Goal: Transaction & Acquisition: Purchase product/service

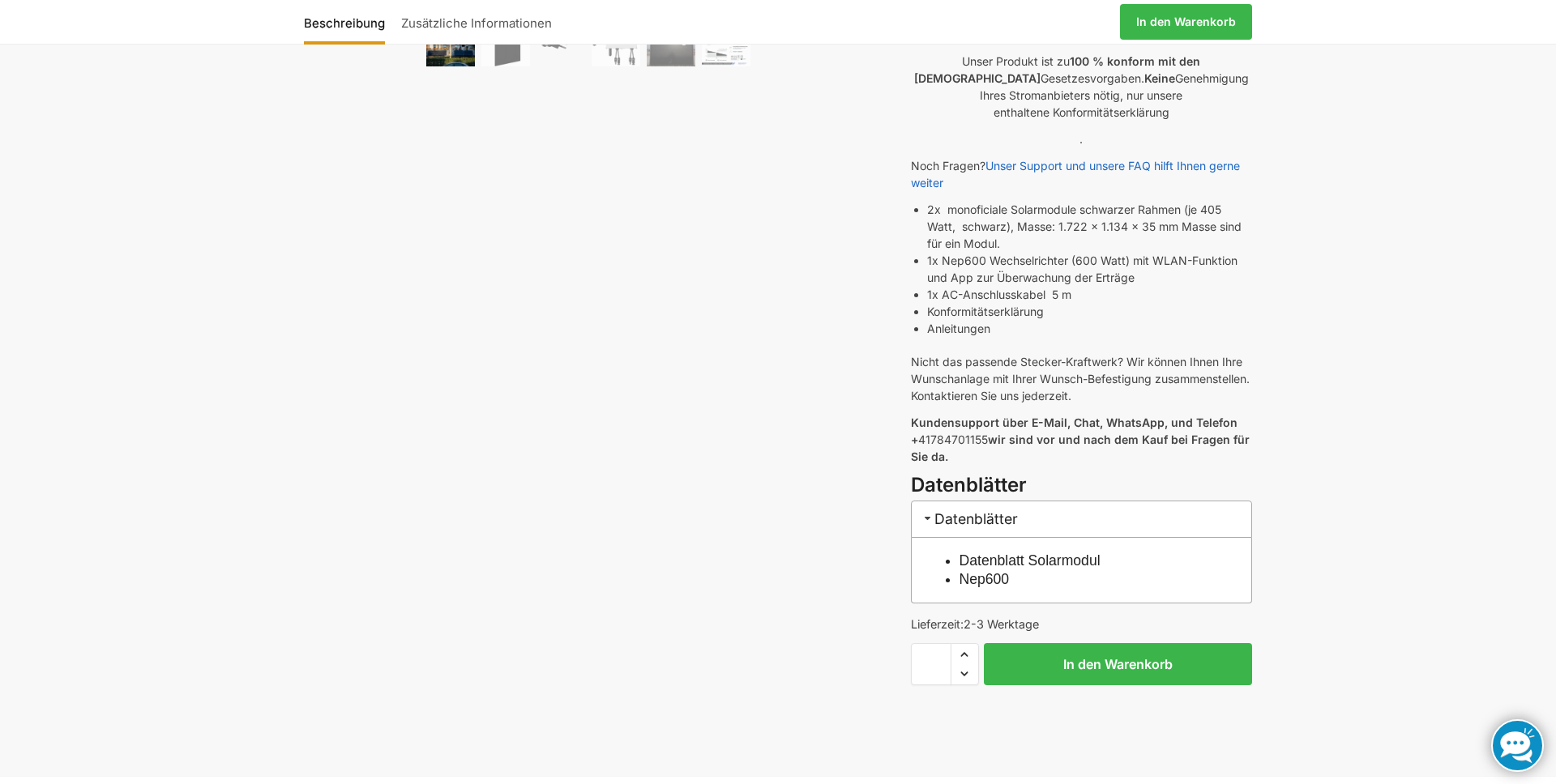
scroll to position [447, 0]
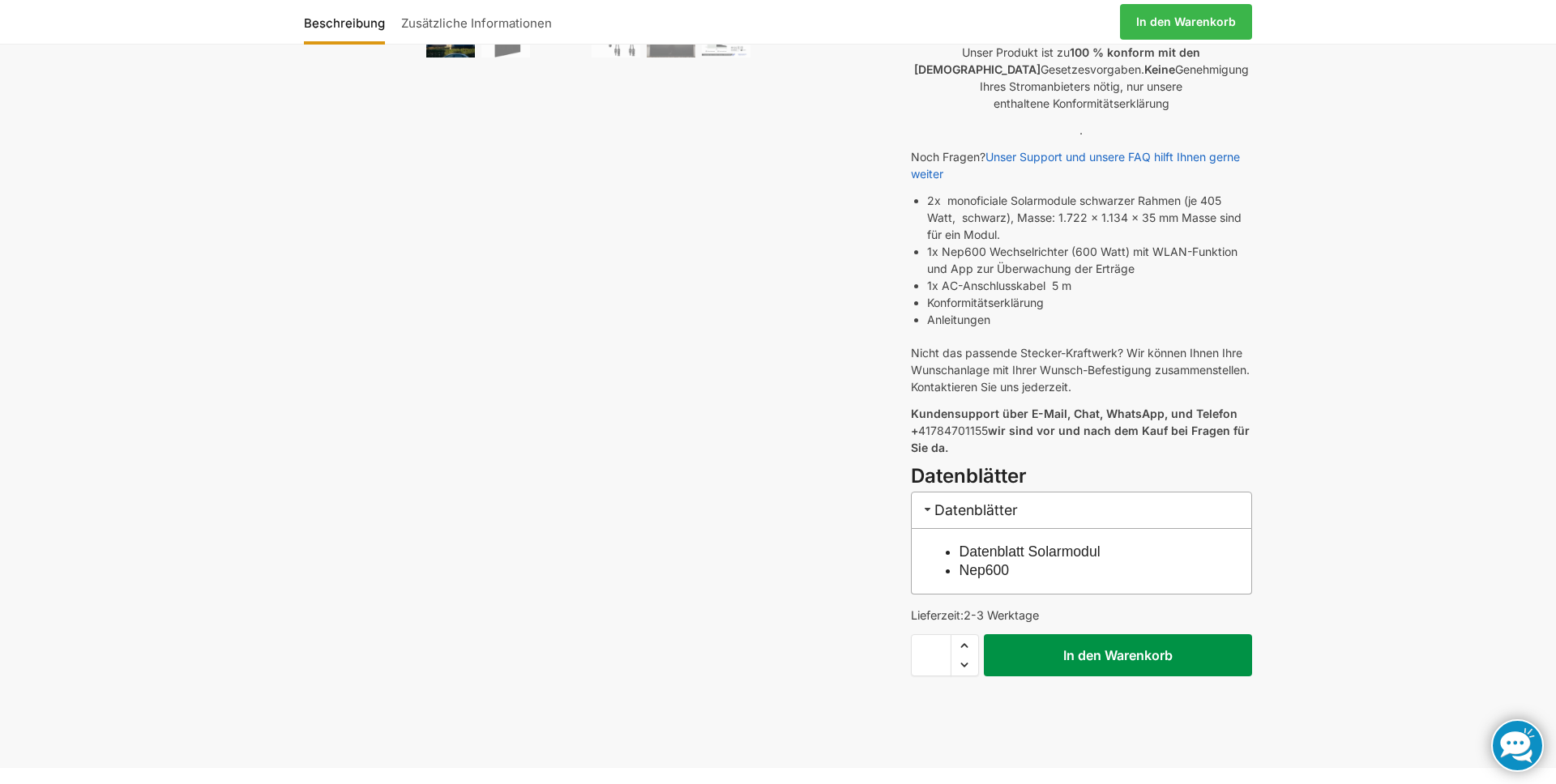
click at [1052, 636] on button "In den Warenkorb" at bounding box center [1118, 655] width 269 height 42
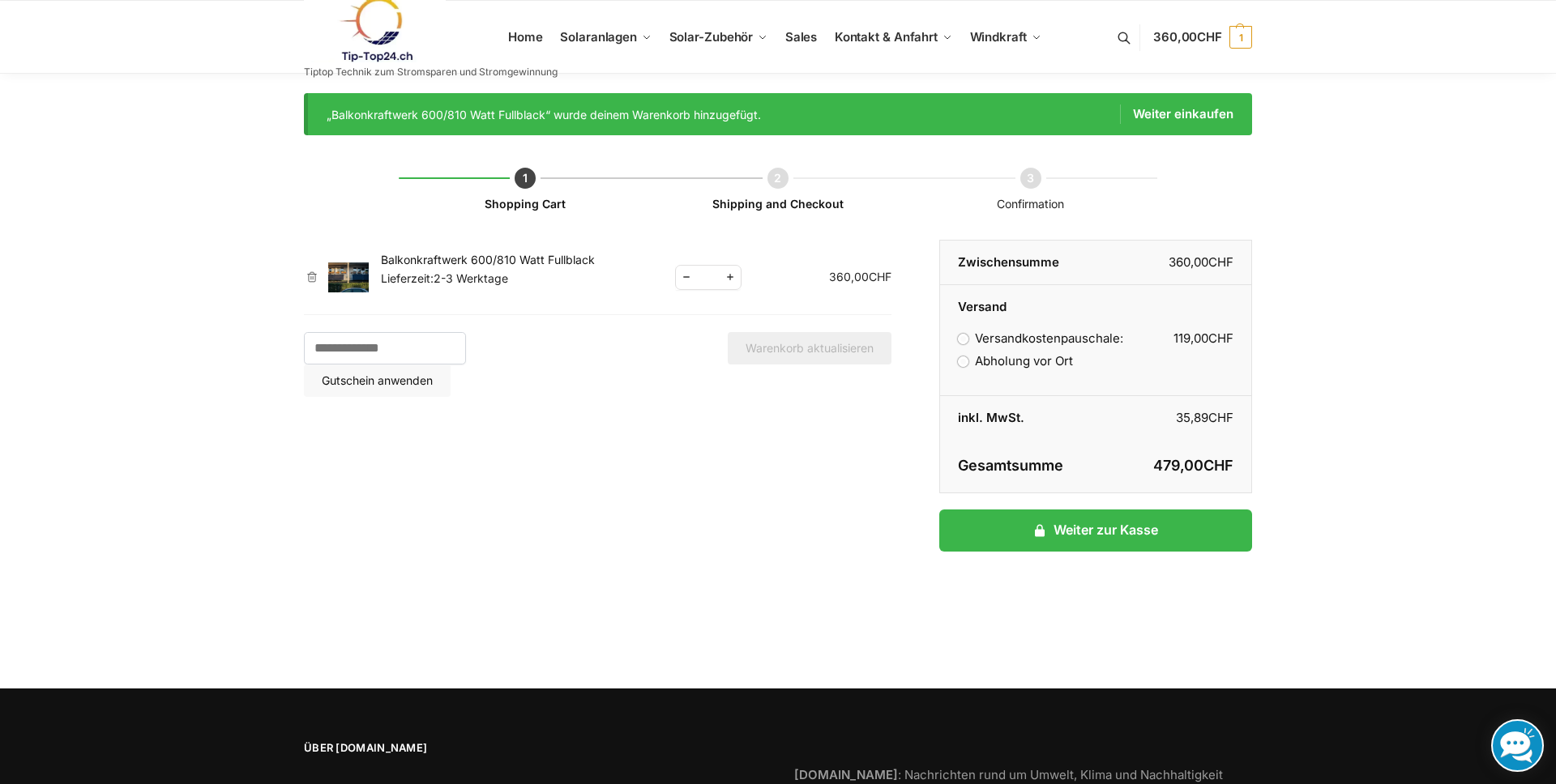
click at [963, 359] on label "Abholung vor Ort" at bounding box center [1014, 360] width 115 height 16
click at [961, 341] on label "Versandkostenpauschale: 119,00 CHF" at bounding box center [1040, 337] width 166 height 16
click at [963, 364] on label "Abholung vor Ort" at bounding box center [1014, 360] width 115 height 16
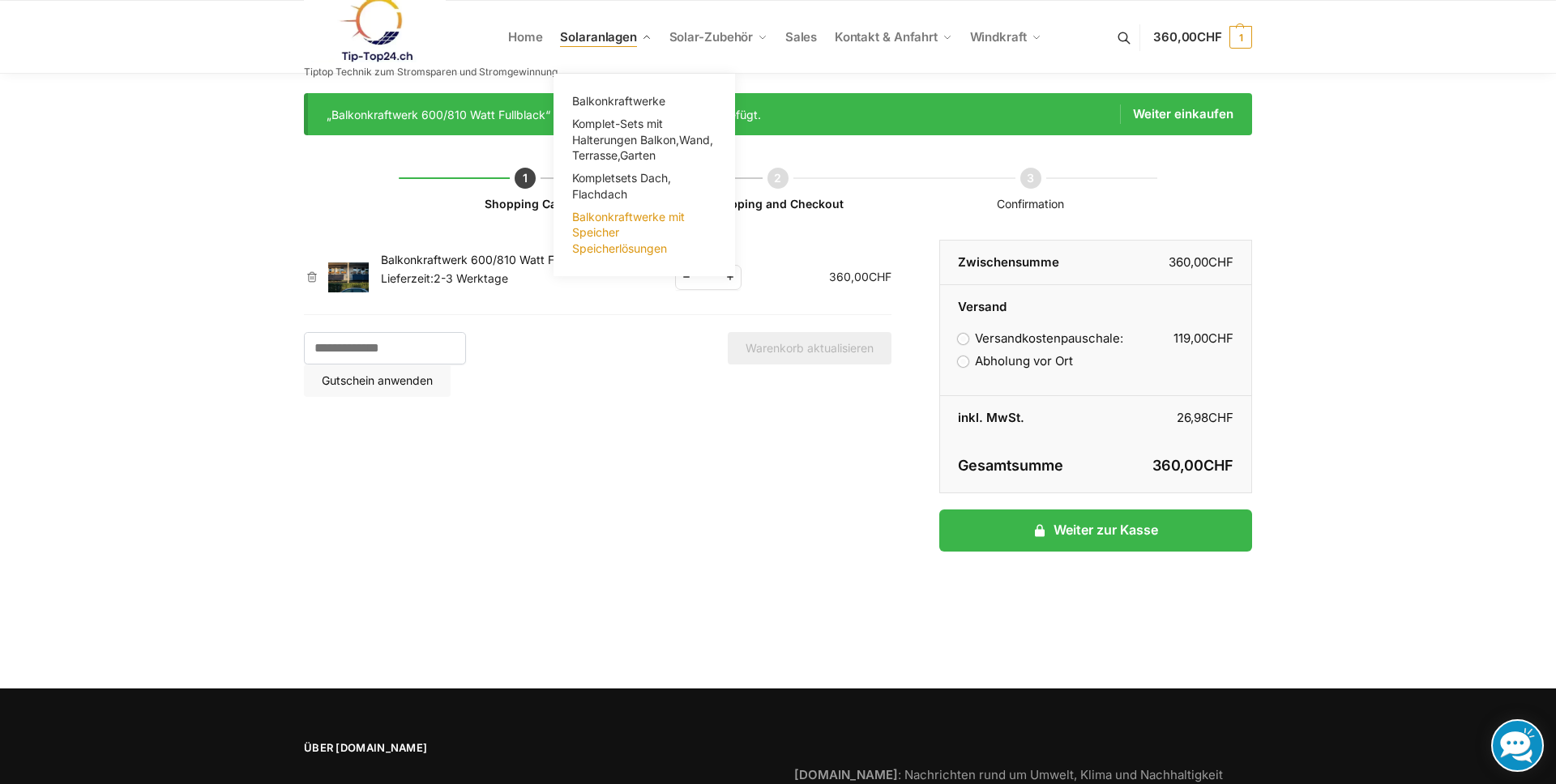
click at [596, 239] on span "Balkonkraftwerke mit Speicher Speicherlösungen" at bounding box center [628, 232] width 112 height 45
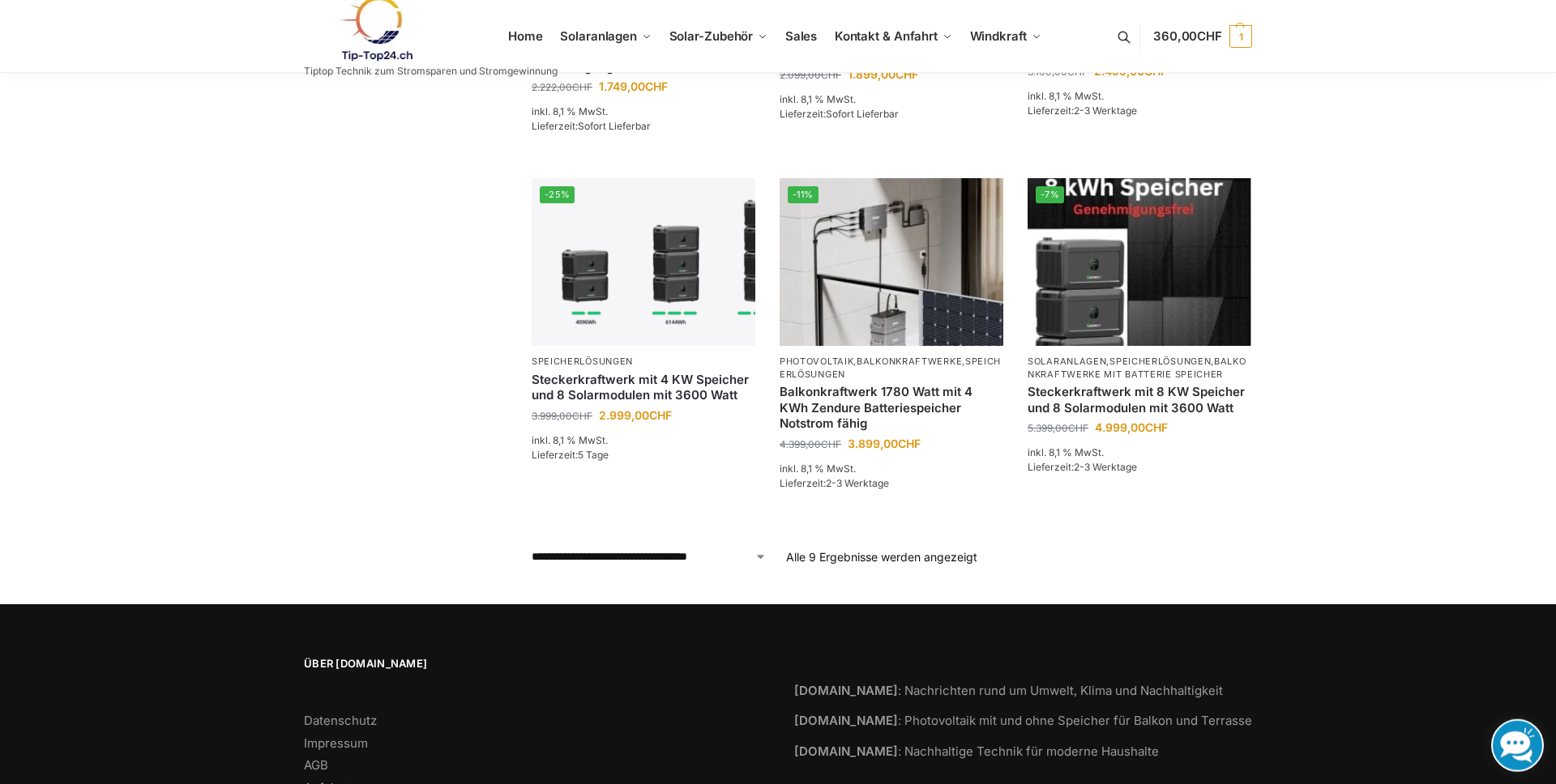
scroll to position [782, 0]
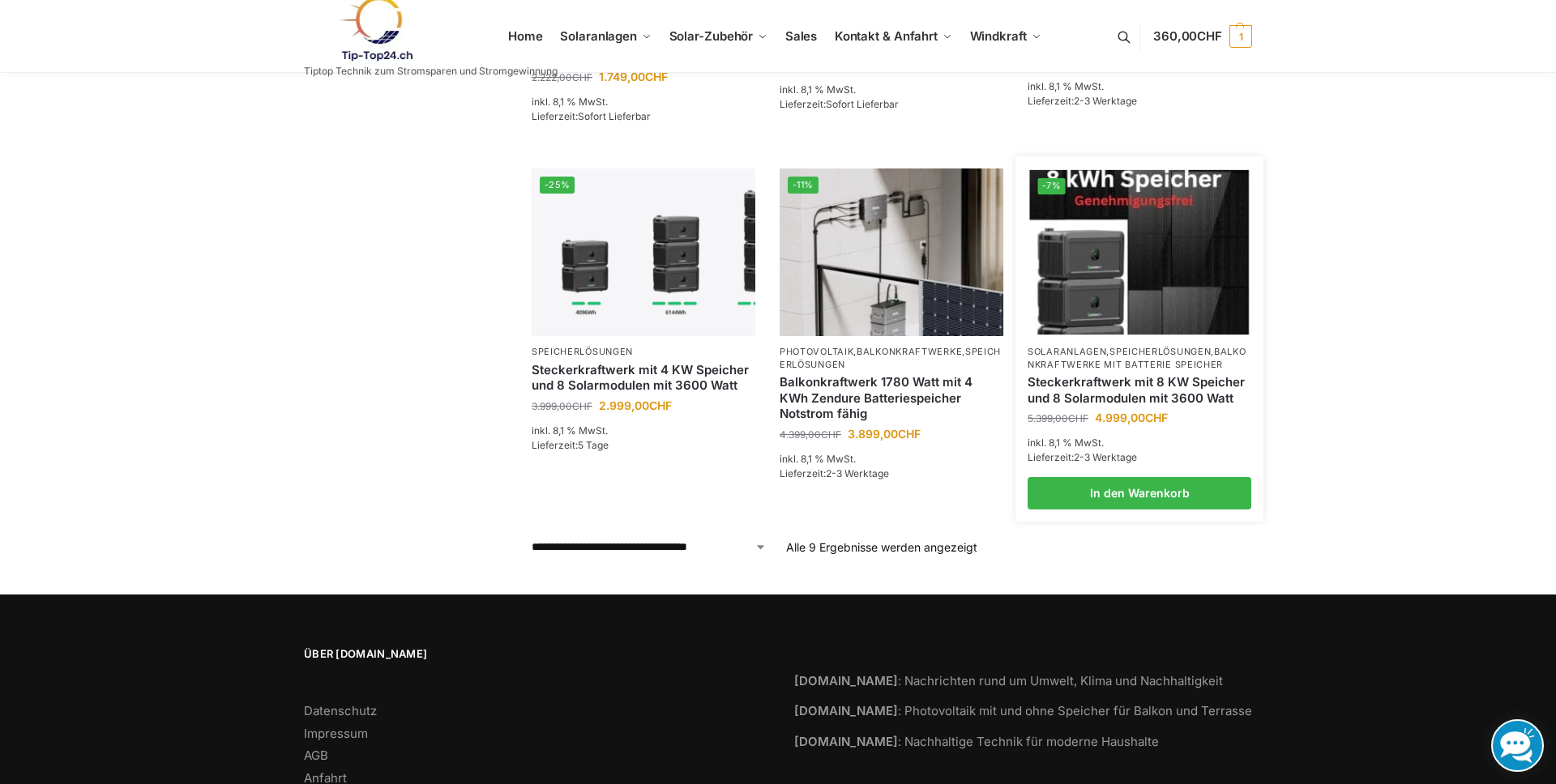
click at [1125, 352] on link "Balkonkraftwerke mit Batterie Speicher" at bounding box center [1137, 358] width 219 height 24
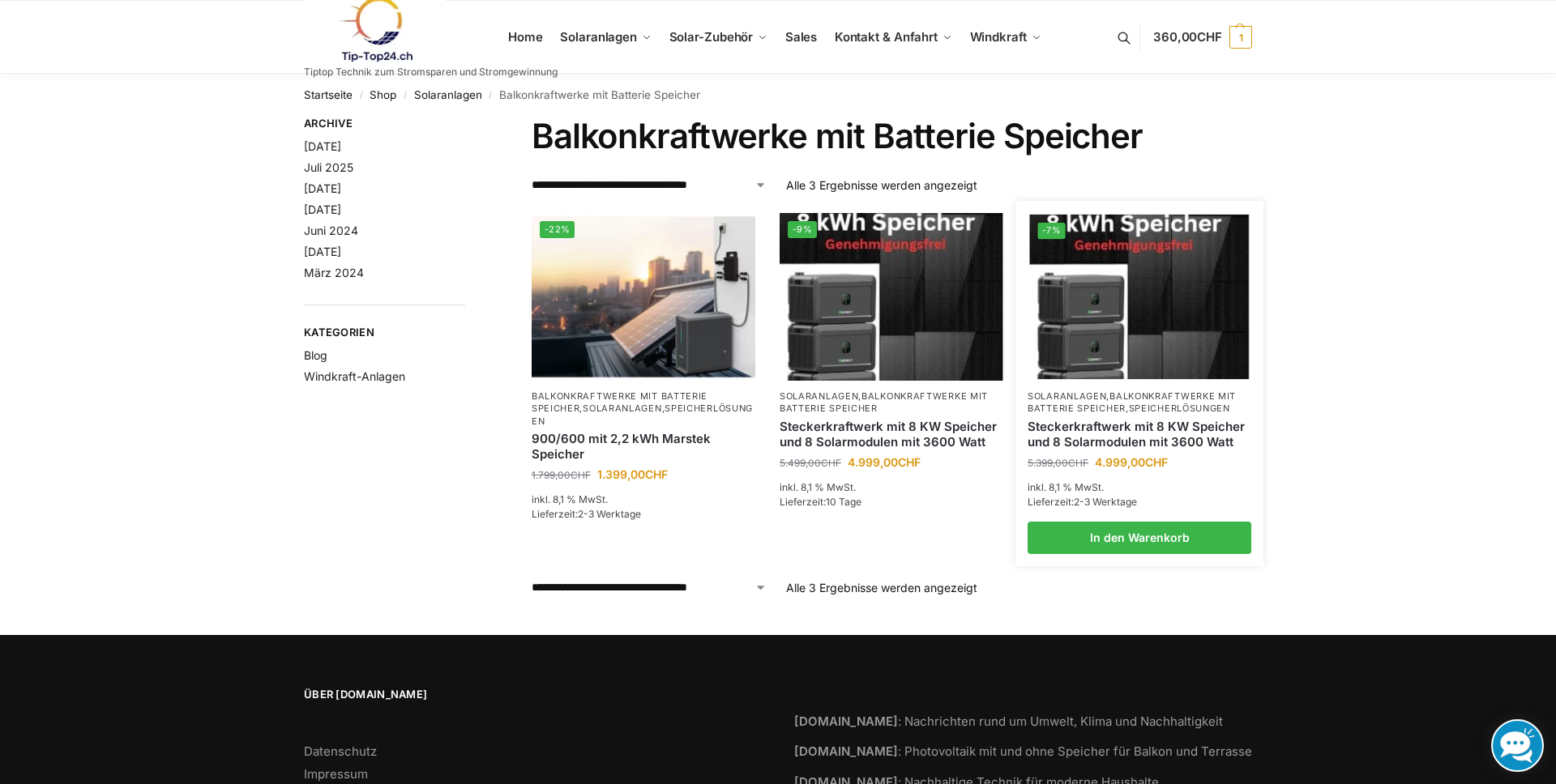
click at [1081, 437] on link "Steckerkraftwerk mit 8 KW Speicher und 8 Solarmodulen mit 3600 Watt" at bounding box center [1138, 435] width 223 height 31
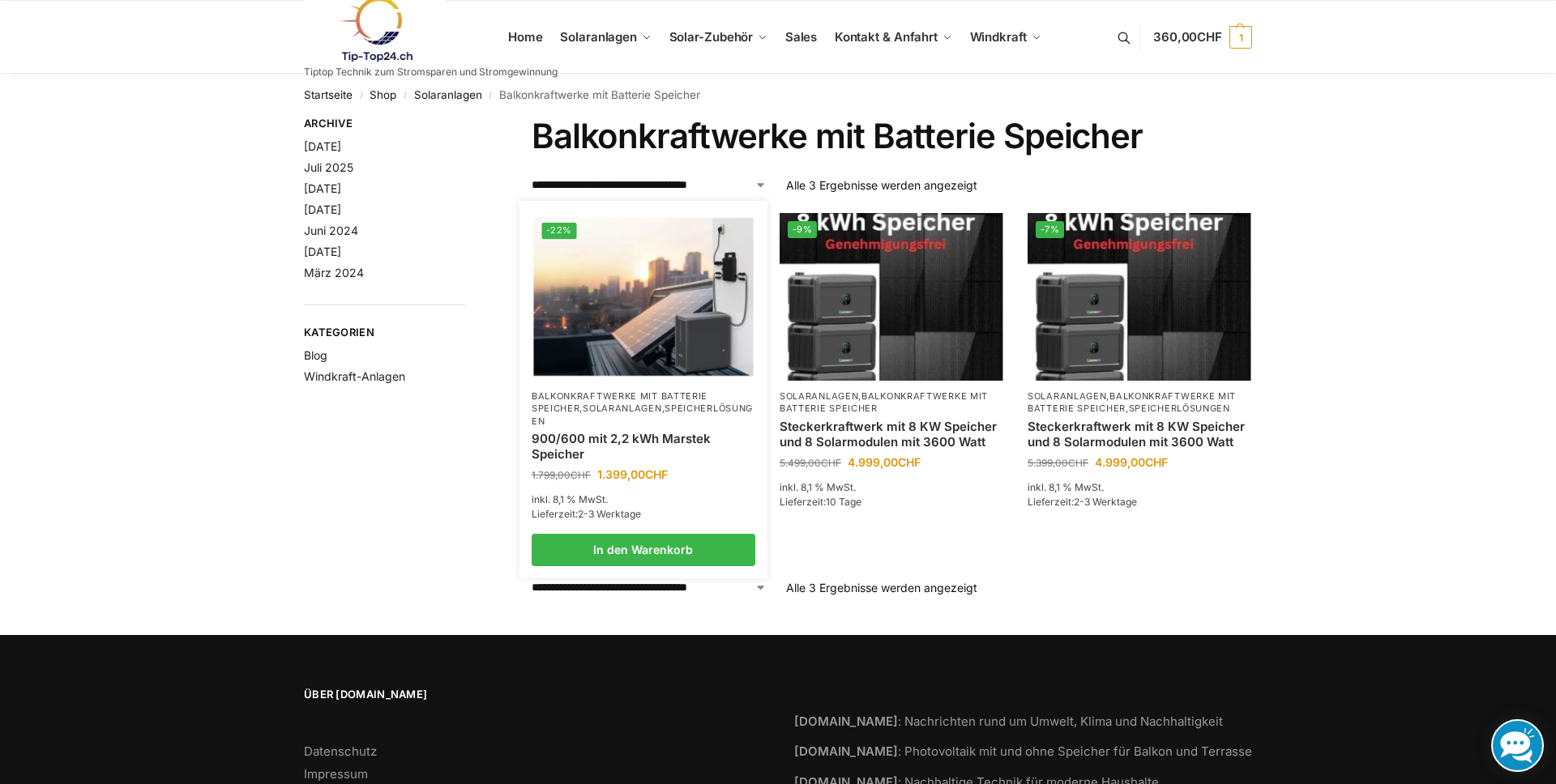
click at [565, 400] on link "Balkonkraftwerke mit Batterie Speicher" at bounding box center [619, 403] width 176 height 24
click at [632, 426] on link "Speicherlösungen" at bounding box center [642, 415] width 222 height 24
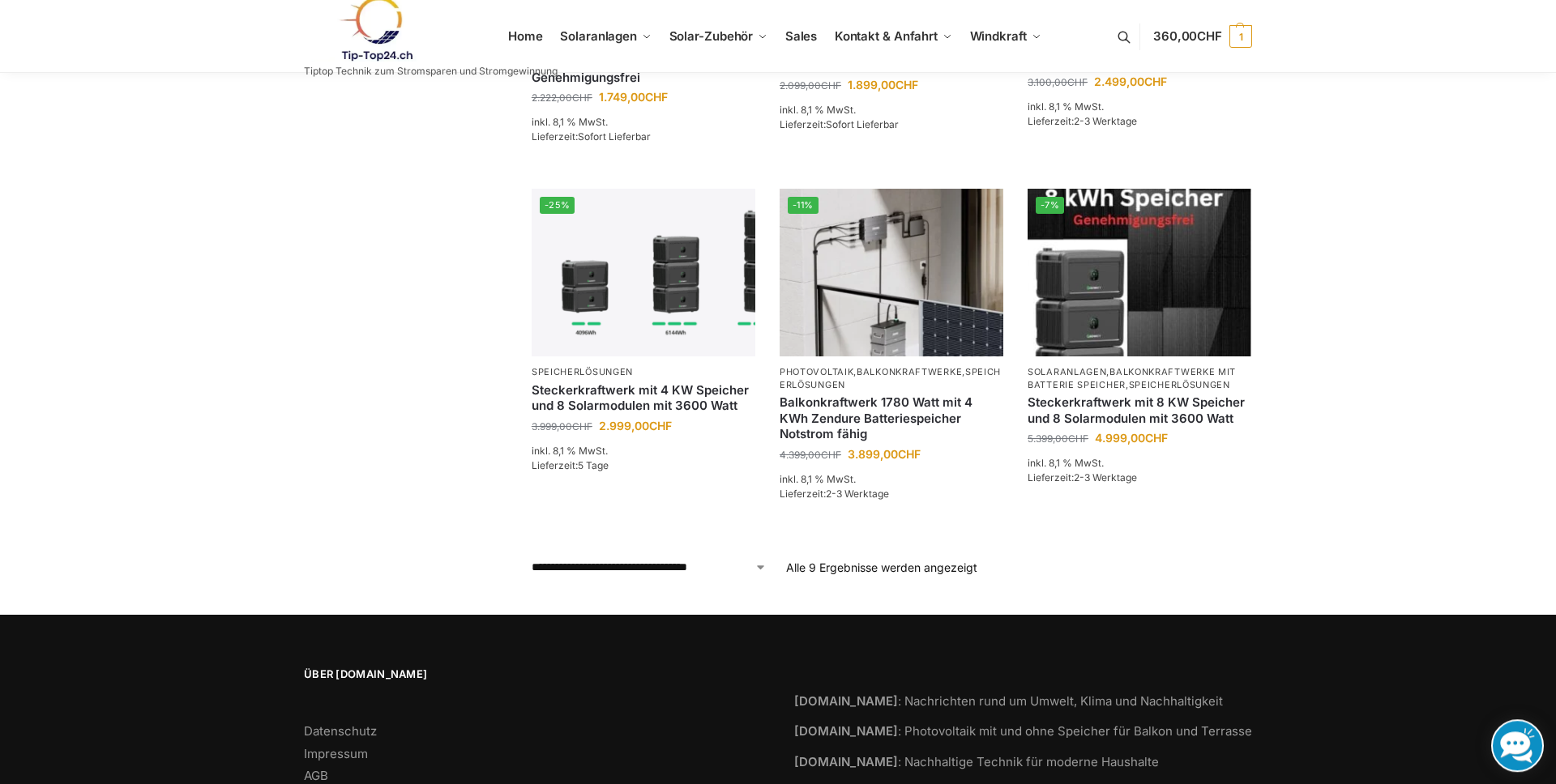
scroll to position [718, 0]
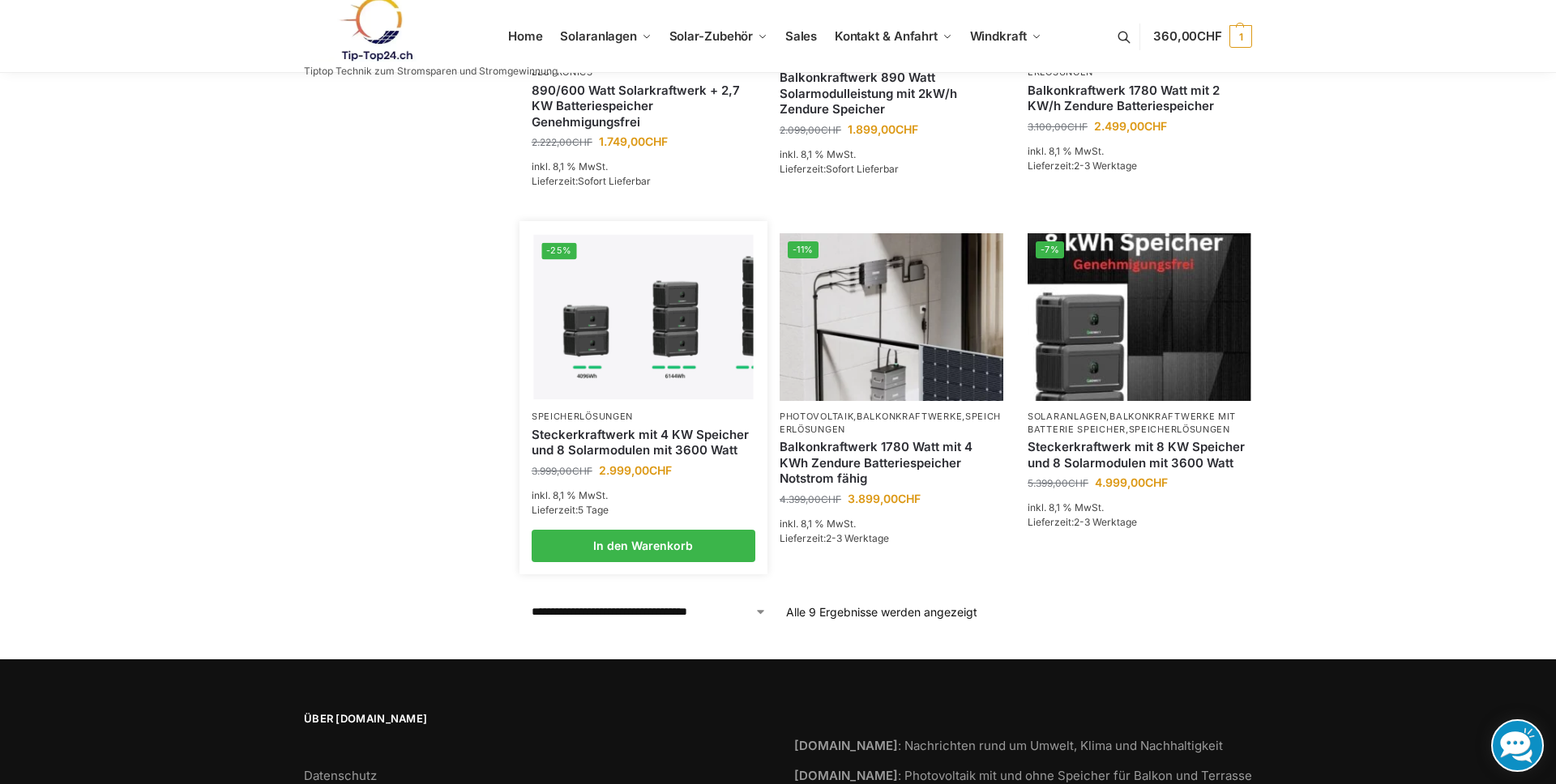
click at [606, 438] on link "Steckerkraftwerk mit 4 KW Speicher und 8 Solarmodulen mit 3600 Watt" at bounding box center [643, 442] width 223 height 31
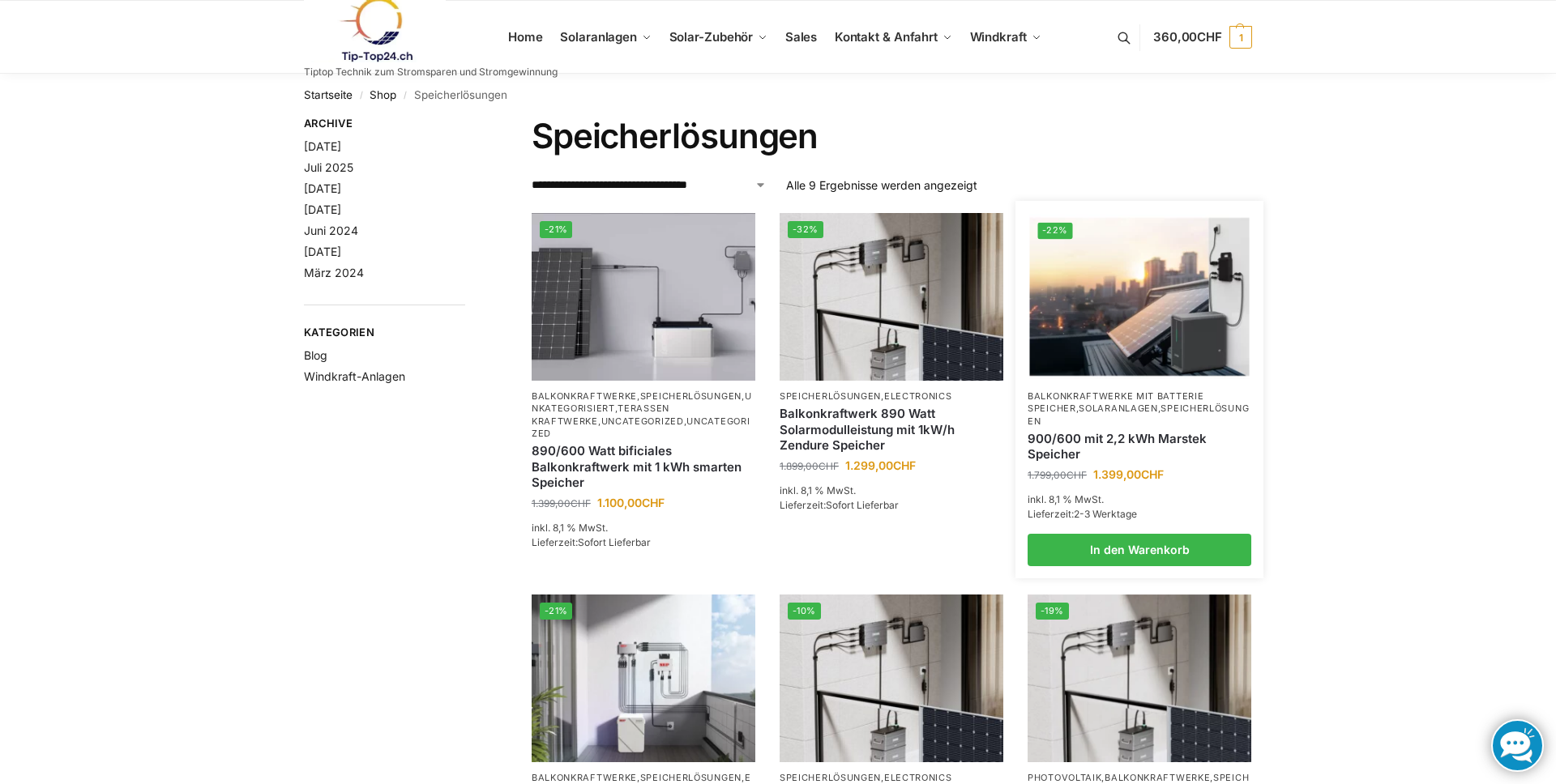
click at [1059, 444] on link "900/600 mit 2,2 kWh Marstek Speicher" at bounding box center [1138, 447] width 223 height 31
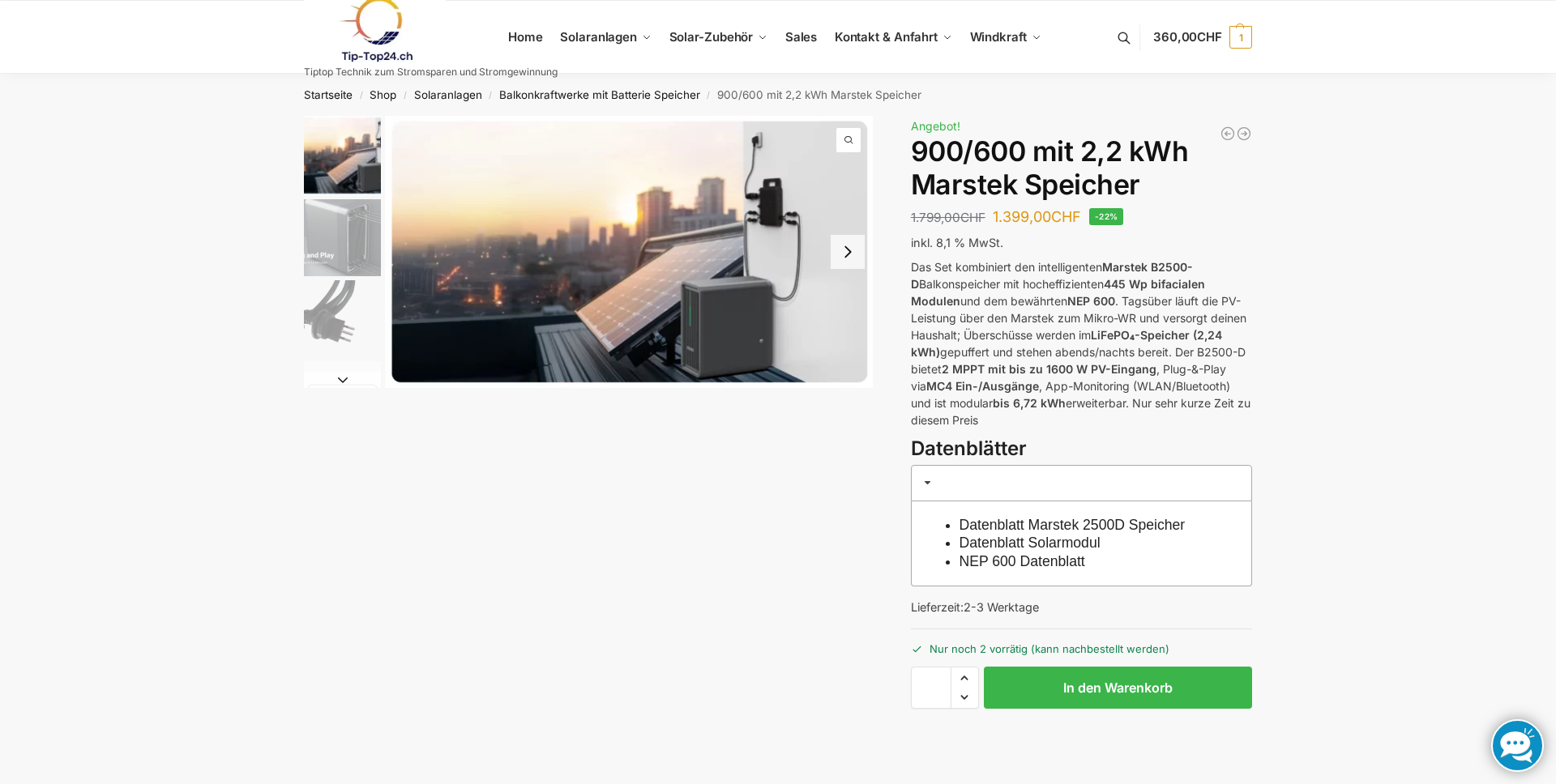
click at [515, 40] on link at bounding box center [430, 28] width 254 height 65
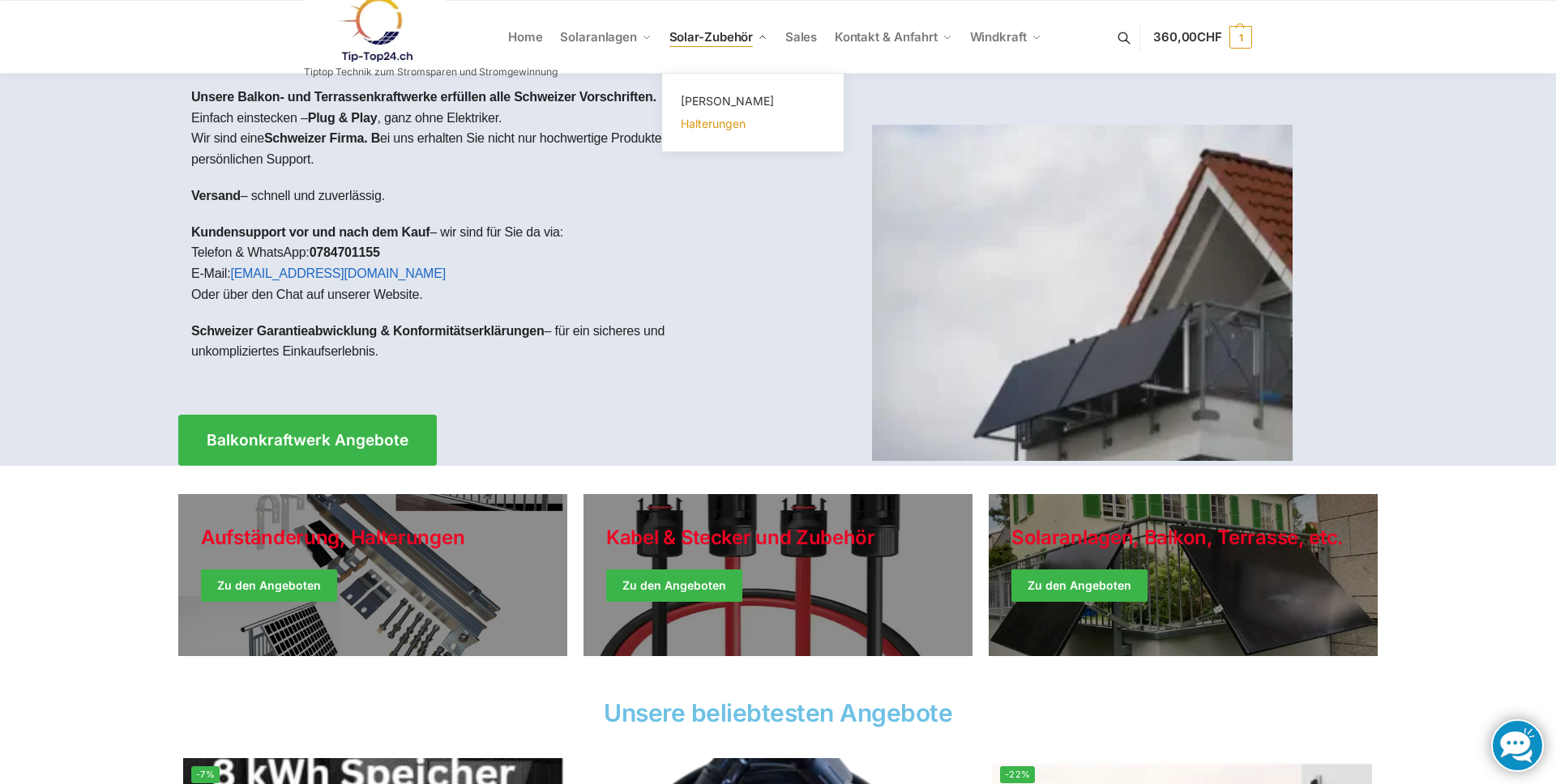
click at [715, 121] on span "Halterungen" at bounding box center [713, 123] width 64 height 14
